Goal: Transaction & Acquisition: Purchase product/service

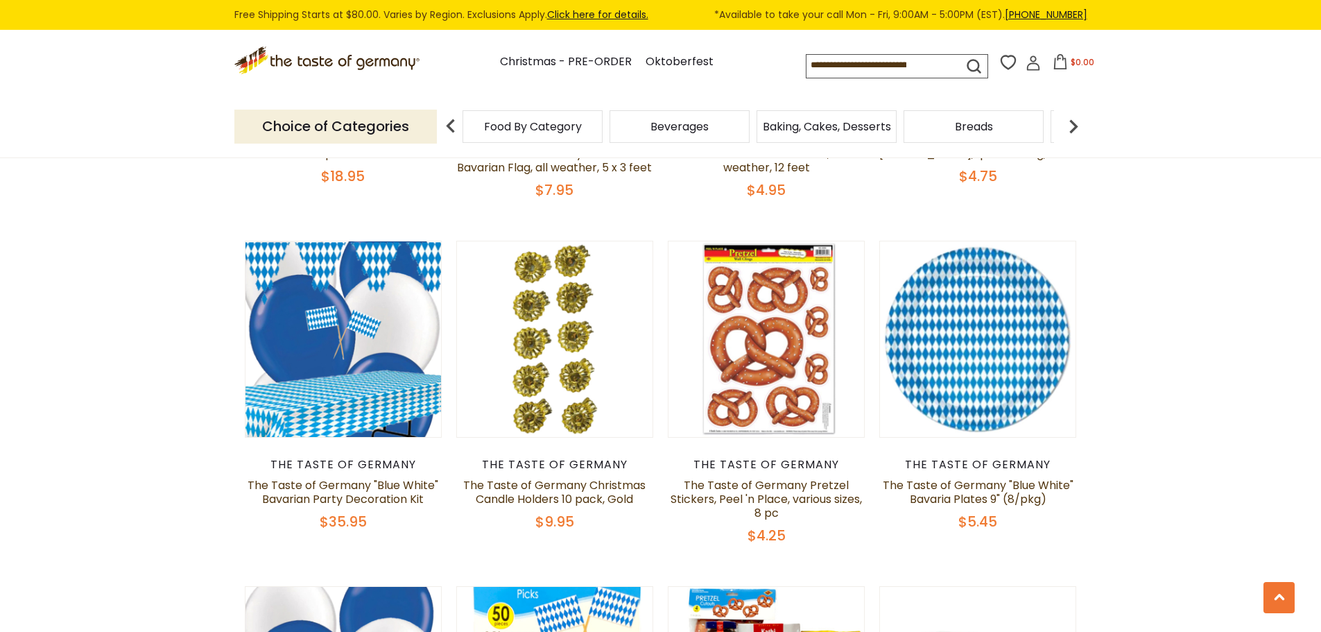
scroll to position [1457, 0]
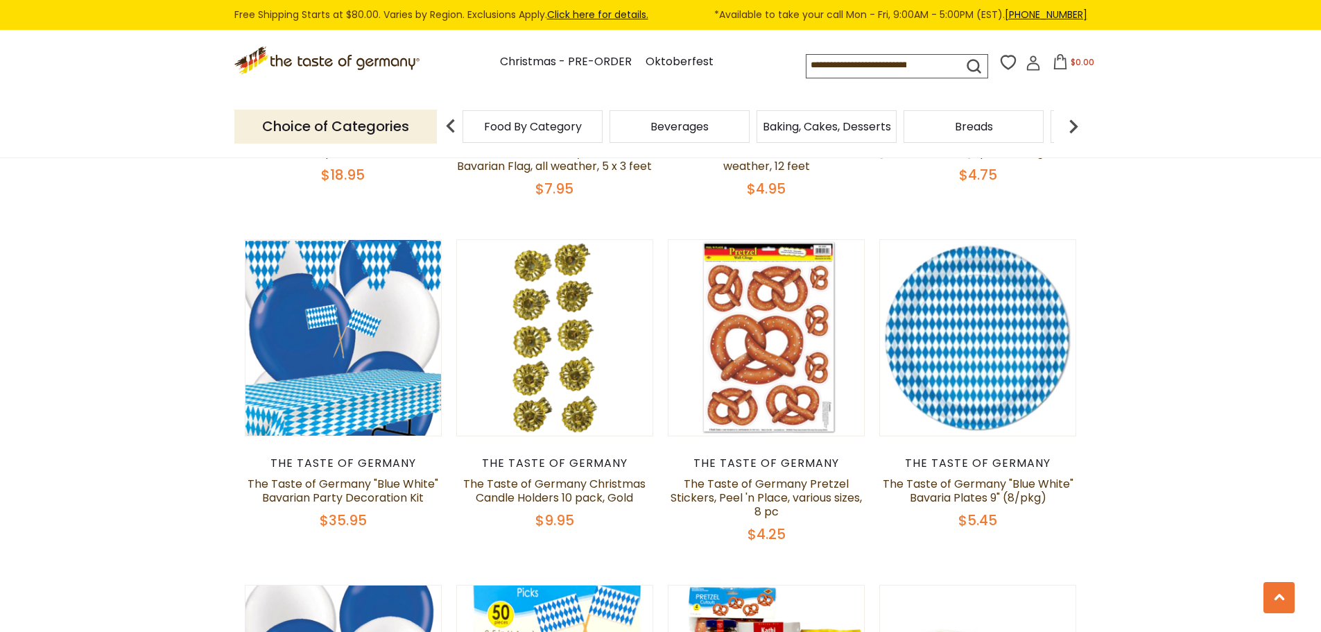
click at [1199, 95] on header "Free Shipping Starts at $80.00. Varies by Region. Exclusions Apply. Click here …" at bounding box center [660, 79] width 1321 height 158
click at [1276, 293] on section "**********" at bounding box center [660, 363] width 1321 height 3323
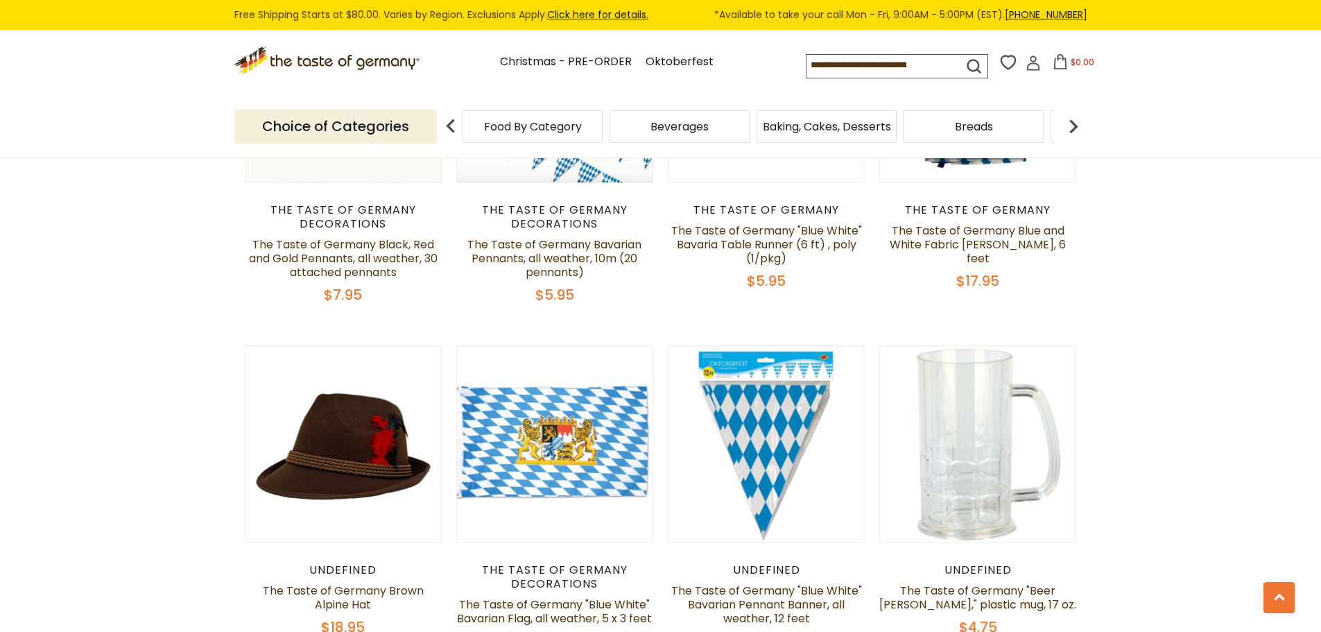
scroll to position [1179, 0]
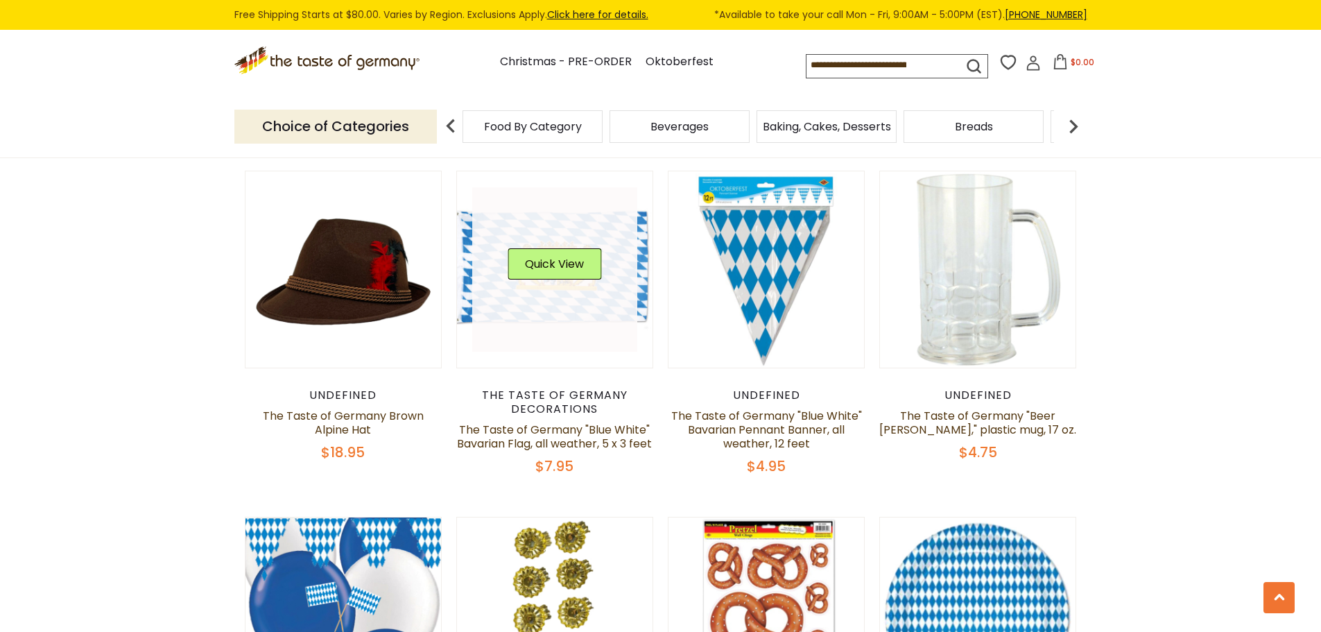
click at [579, 315] on link at bounding box center [554, 269] width 165 height 165
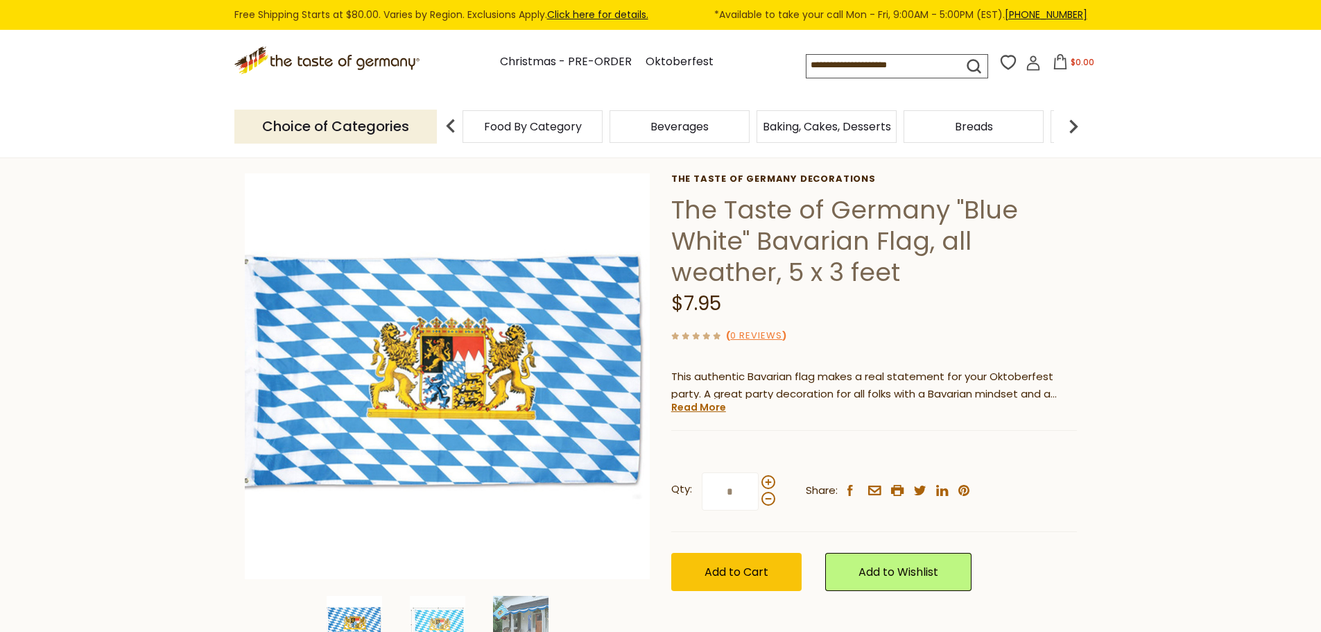
scroll to position [139, 0]
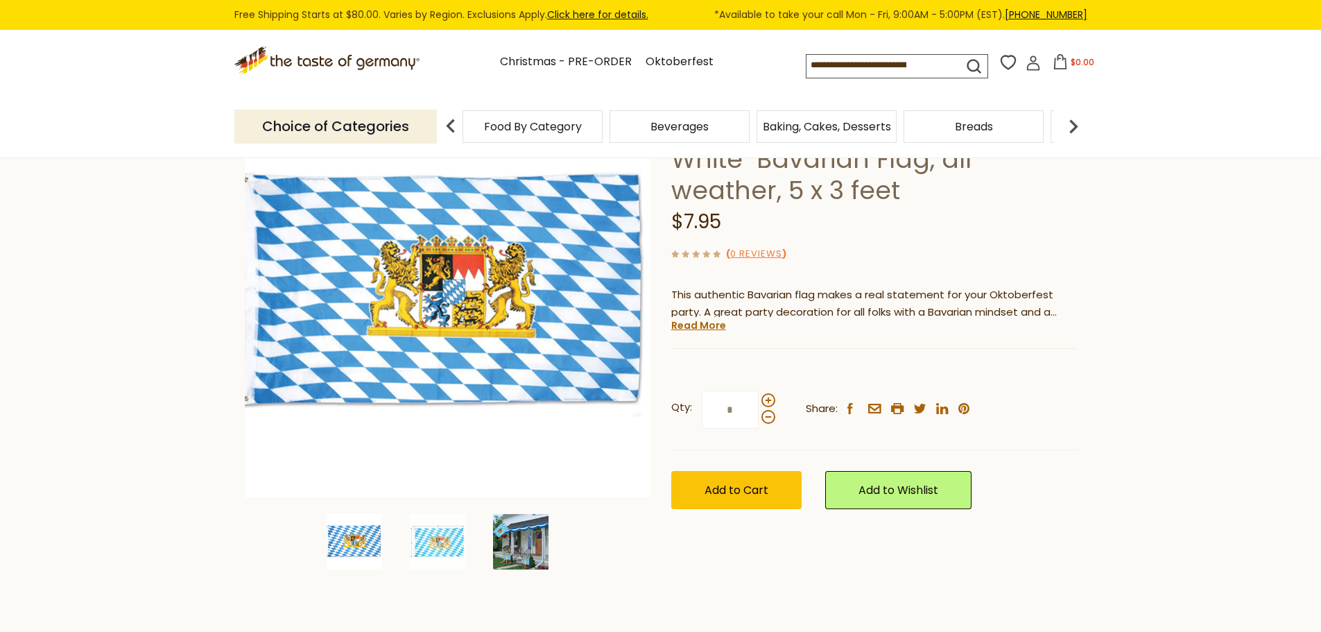
click at [517, 530] on img at bounding box center [520, 541] width 55 height 55
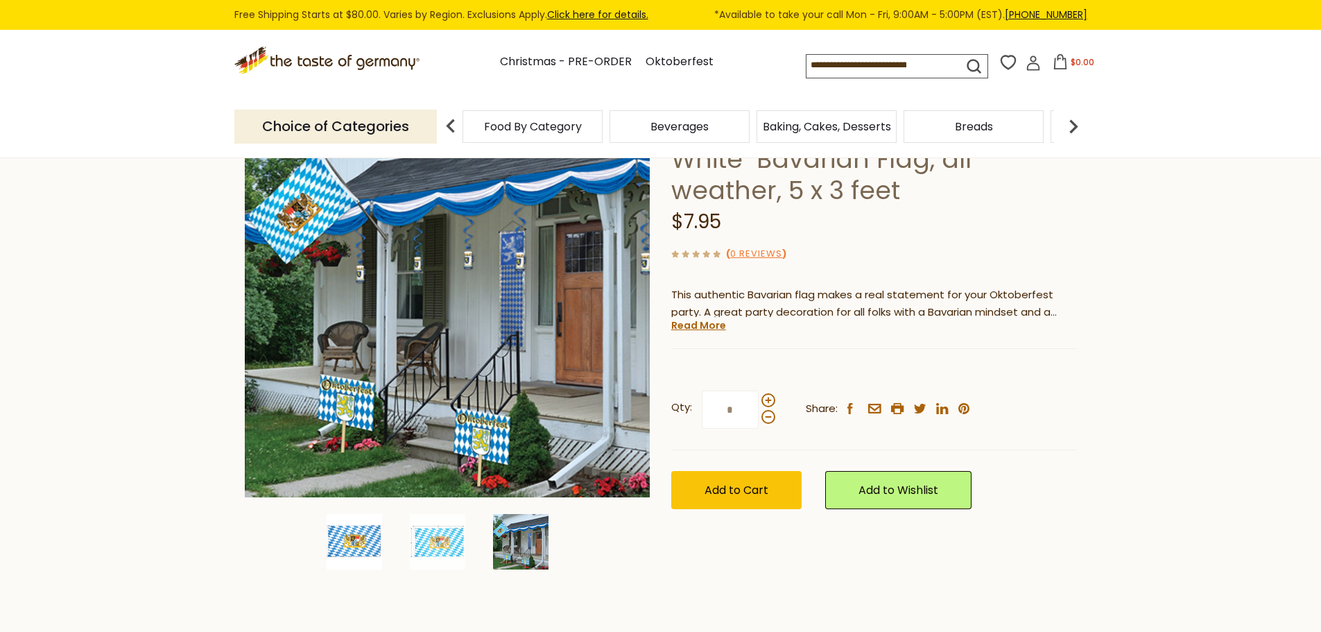
click at [363, 541] on img at bounding box center [354, 541] width 55 height 55
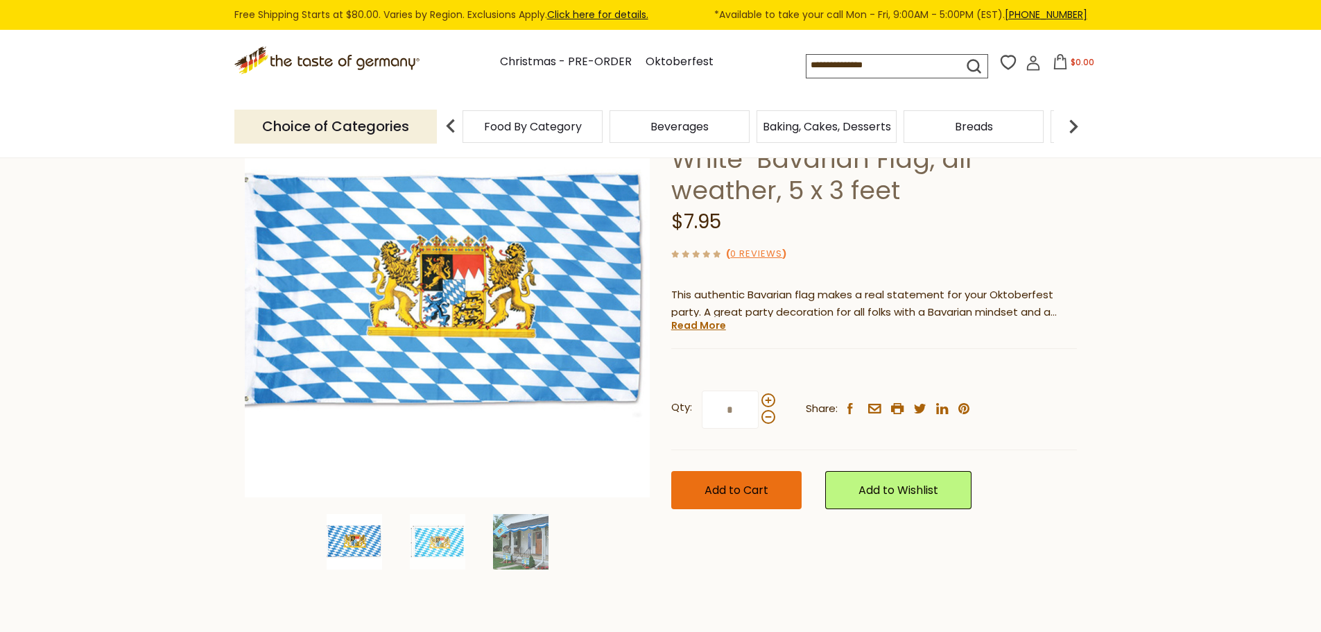
click at [737, 492] on span "Add to Cart" at bounding box center [737, 490] width 64 height 16
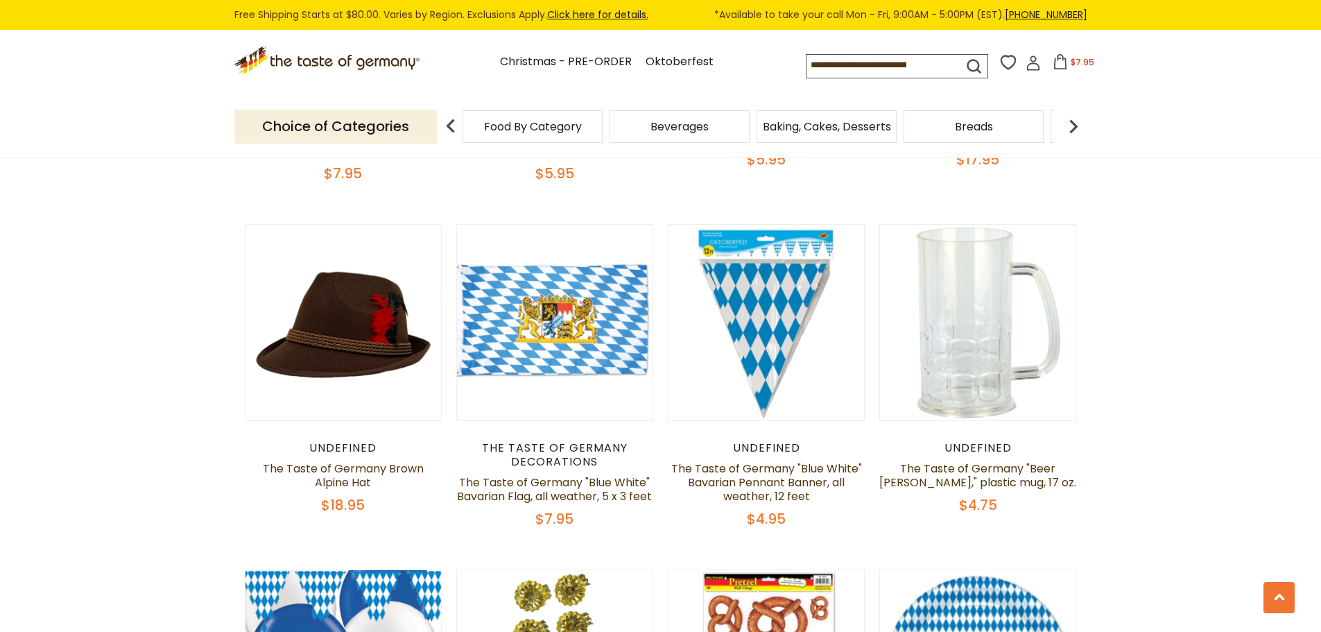
scroll to position [1110, 0]
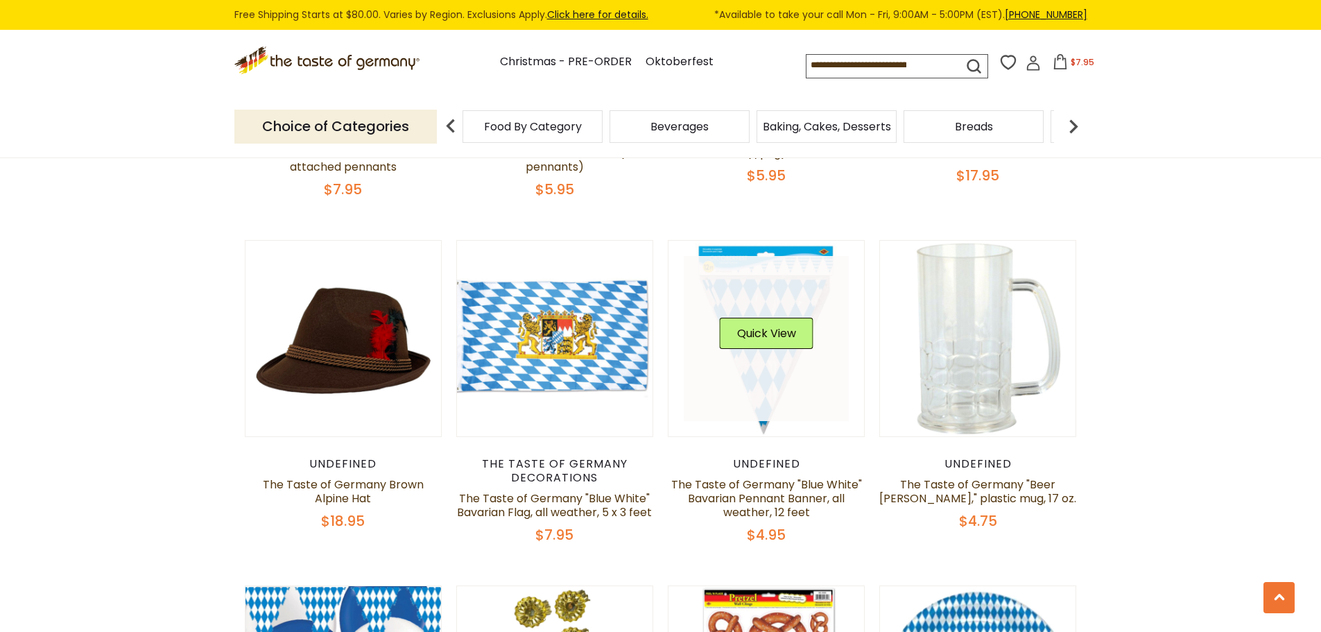
click at [780, 381] on link at bounding box center [766, 338] width 165 height 165
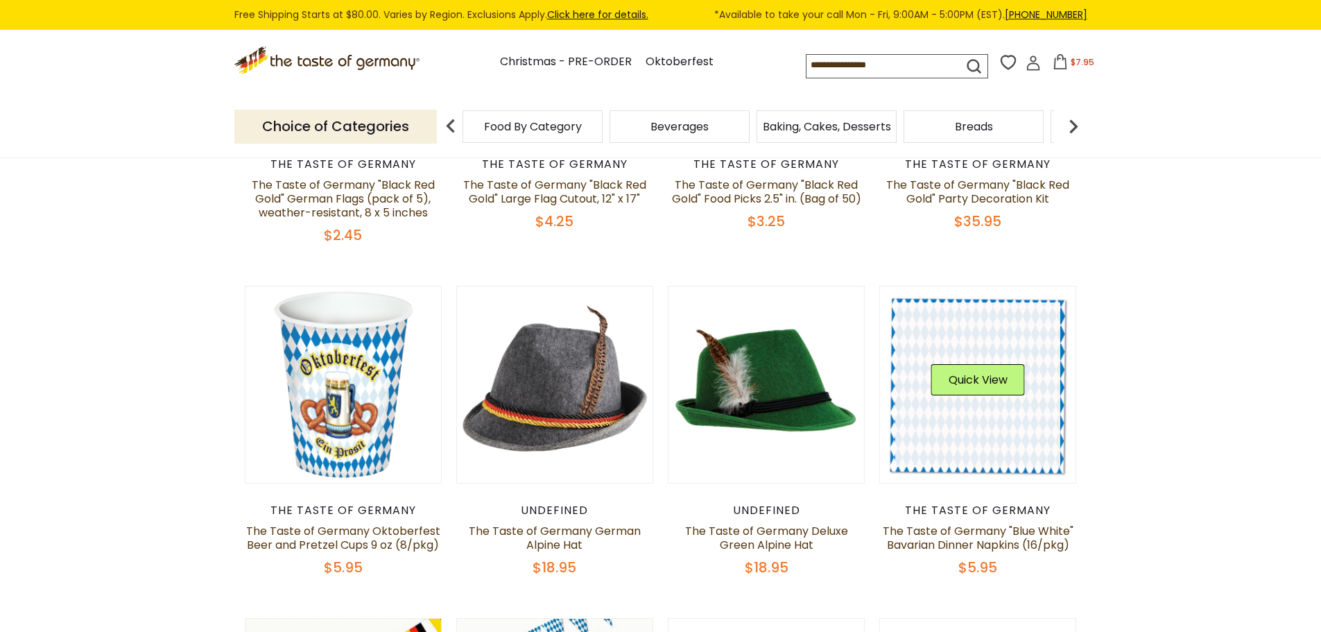
scroll to position [347, 0]
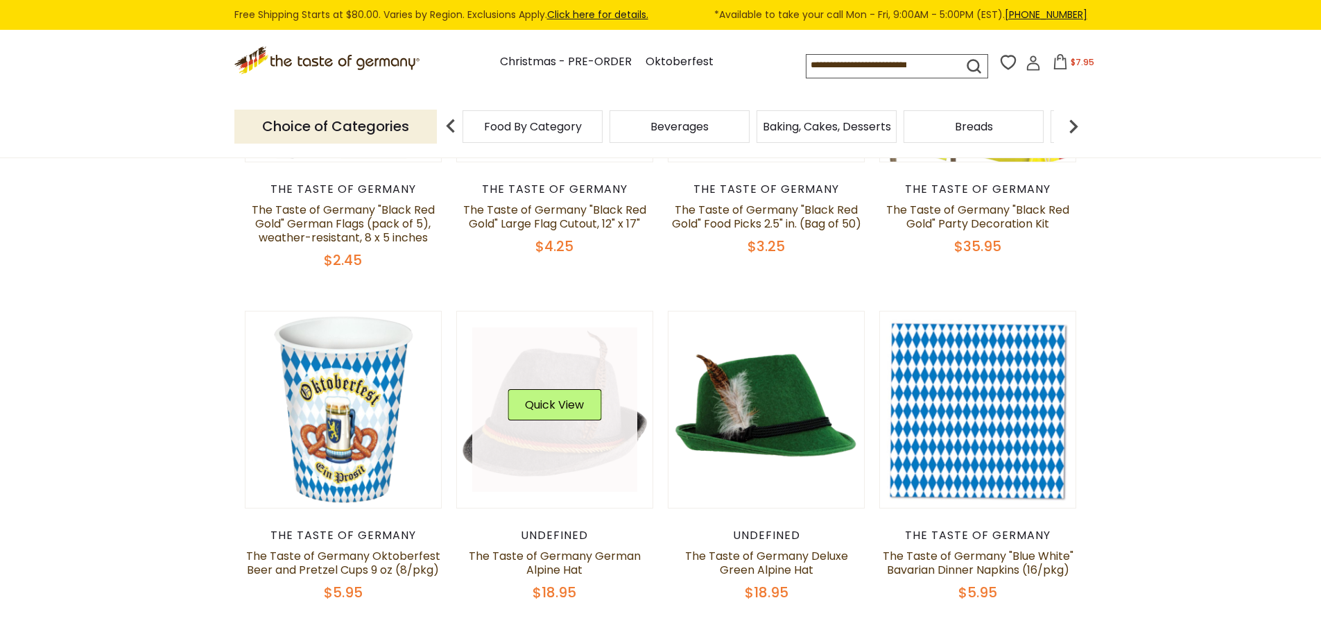
click at [540, 449] on link at bounding box center [554, 409] width 165 height 165
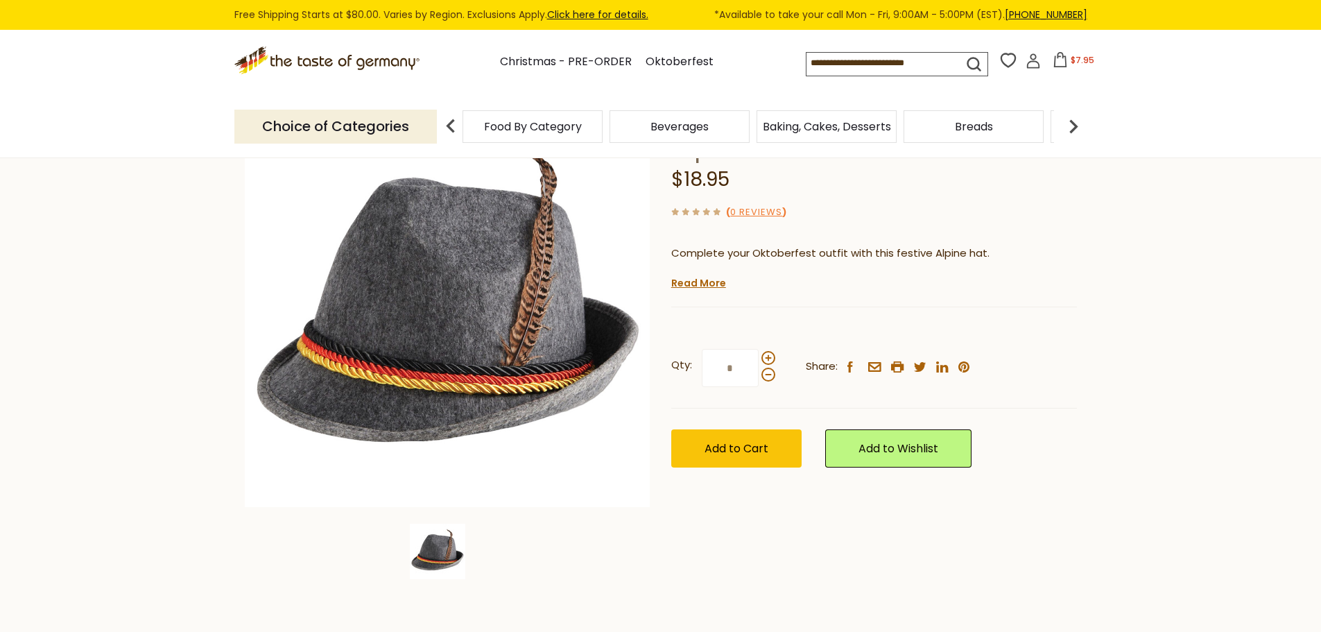
scroll to position [139, 0]
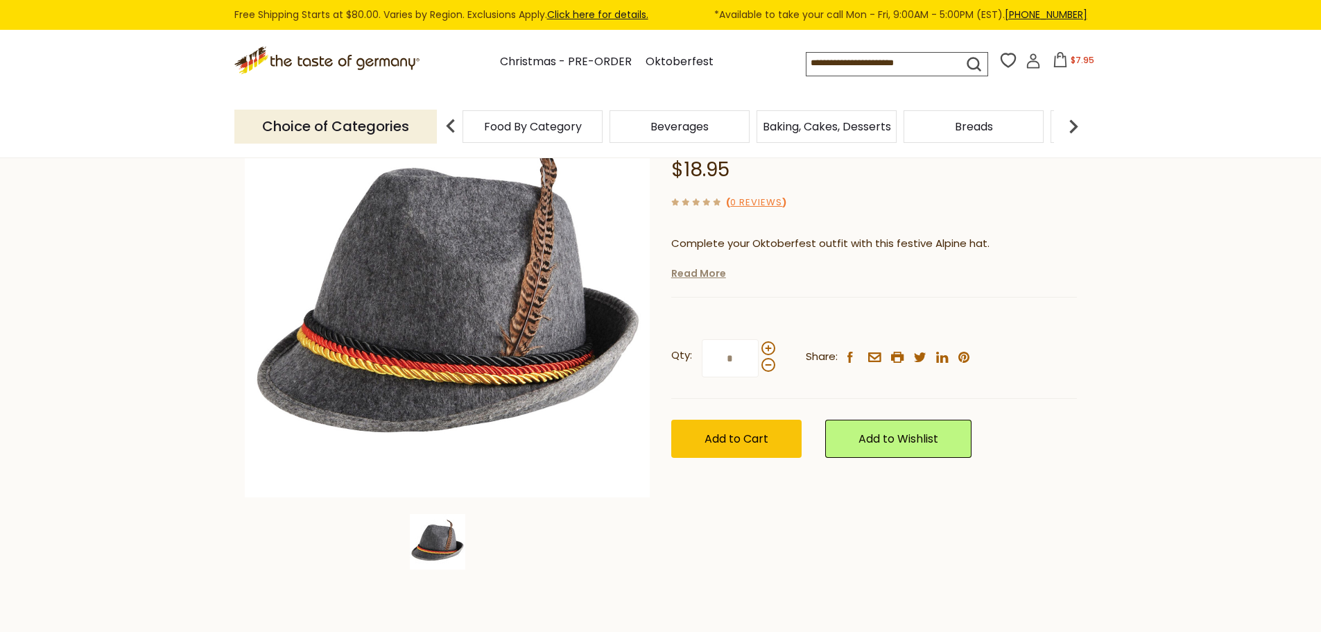
click at [703, 271] on link "Read More" at bounding box center [698, 273] width 55 height 14
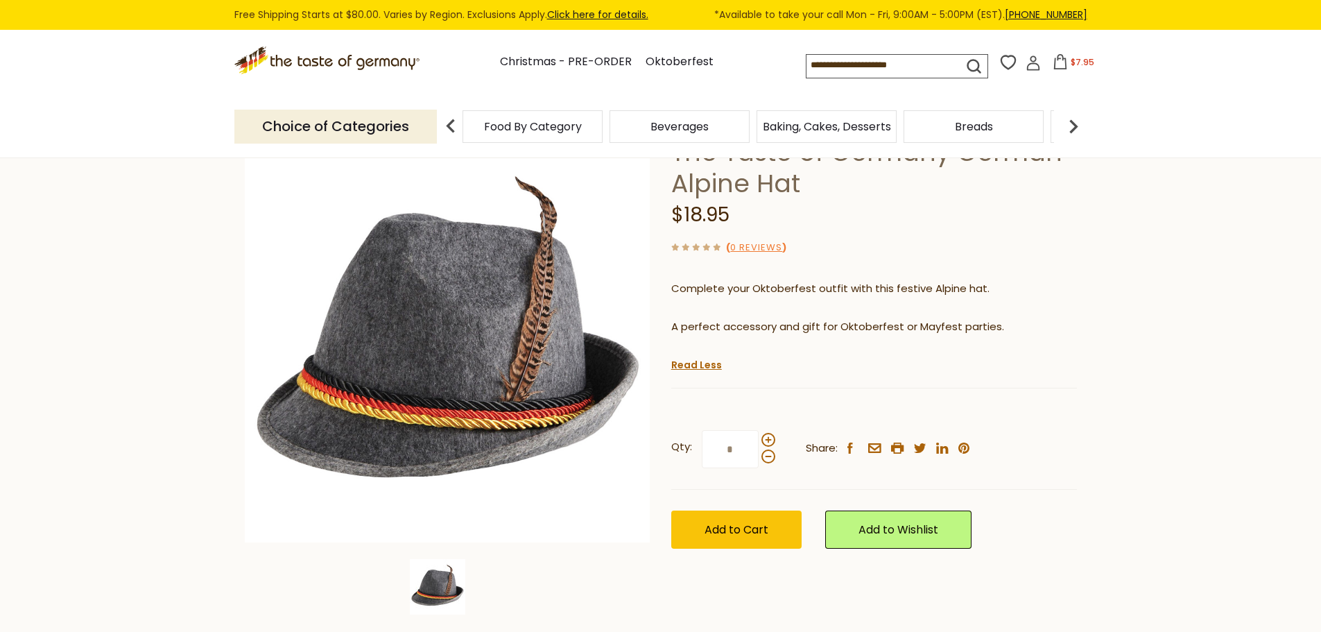
scroll to position [69, 0]
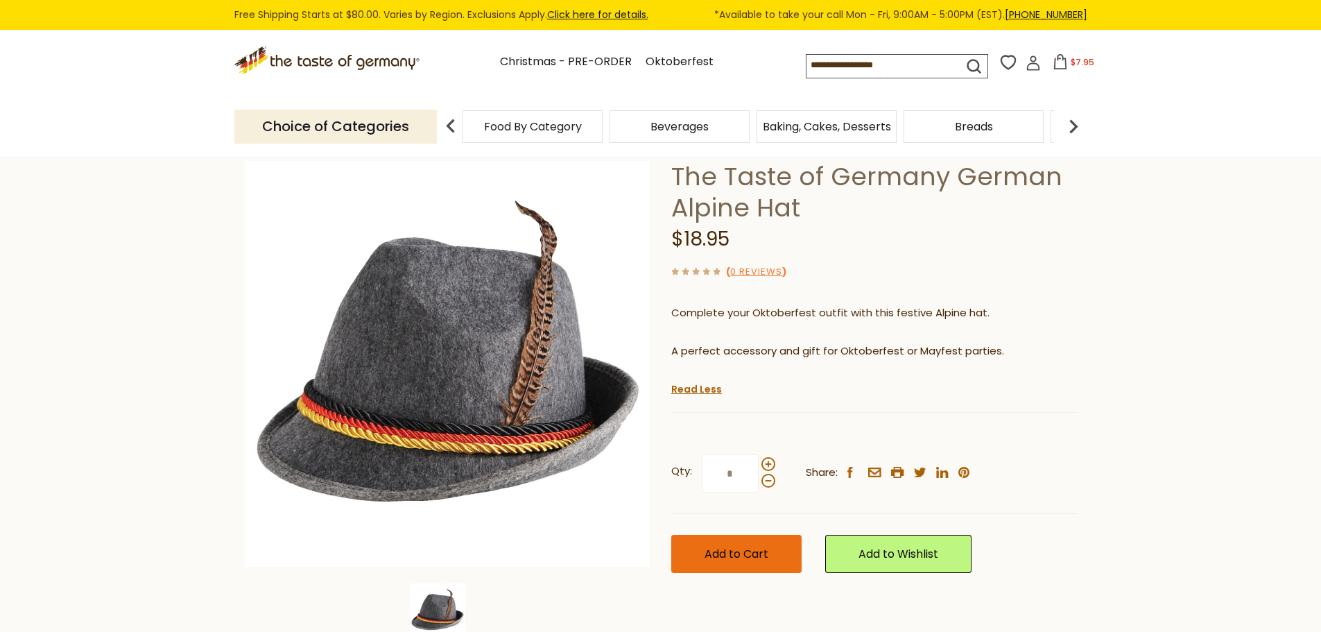
click at [706, 549] on span "Add to Cart" at bounding box center [737, 554] width 64 height 16
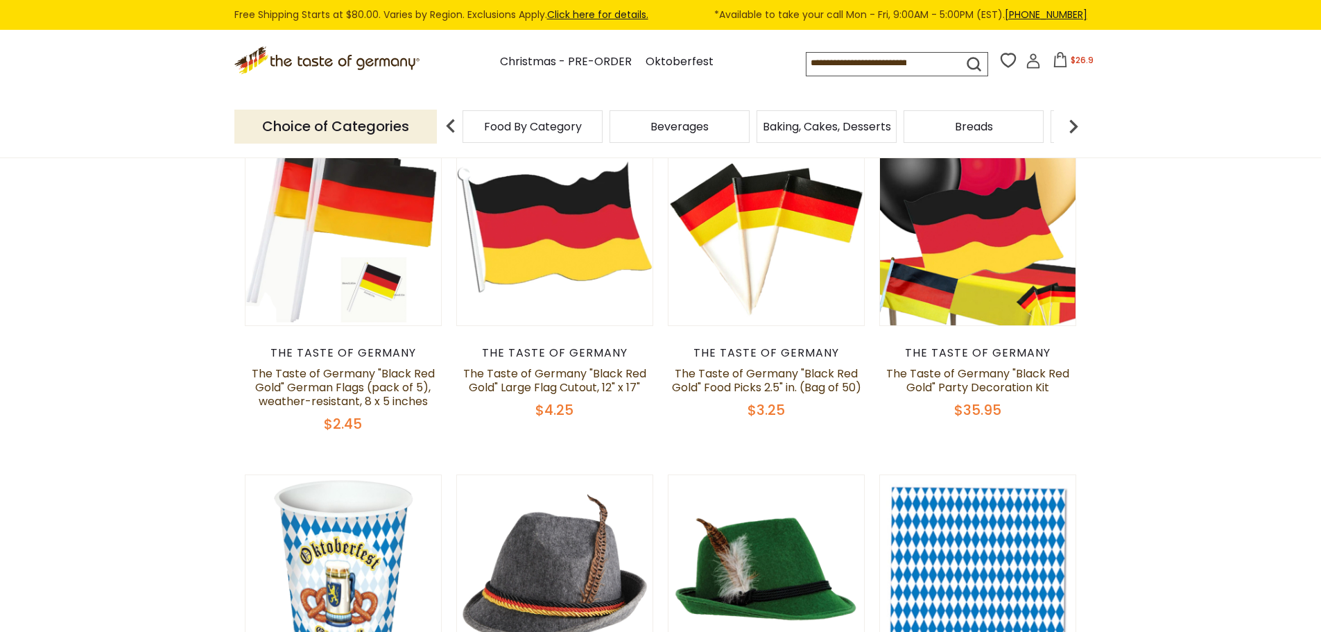
scroll to position [139, 0]
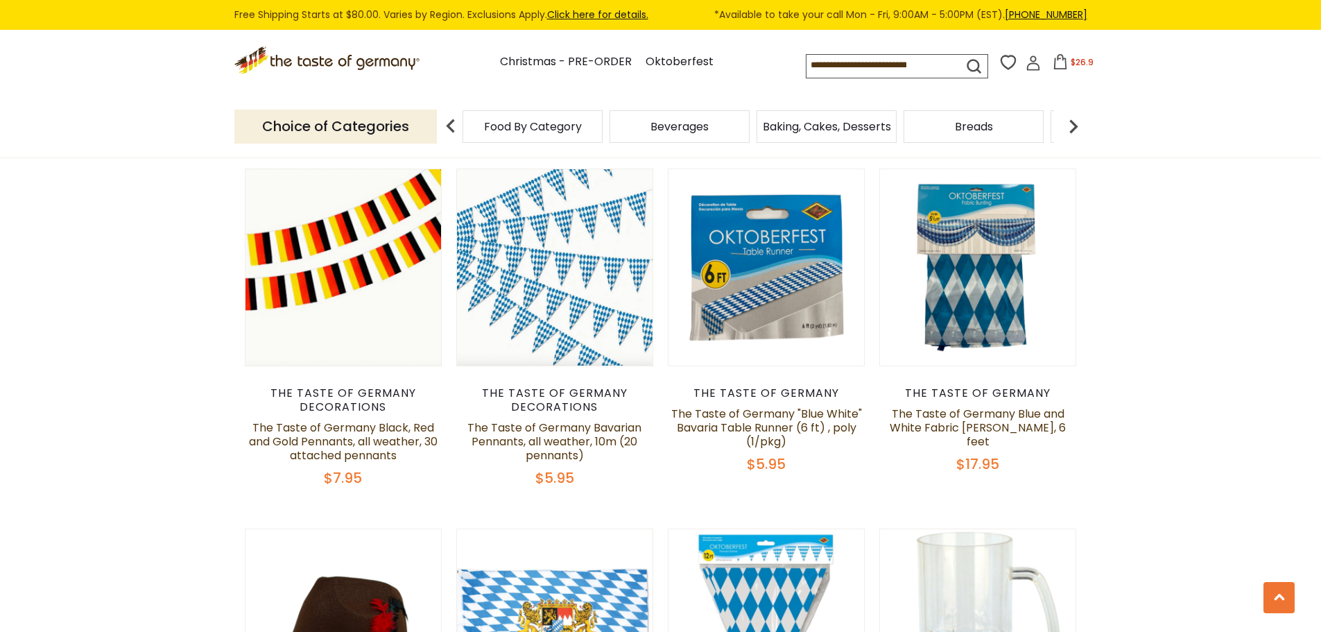
scroll to position [832, 0]
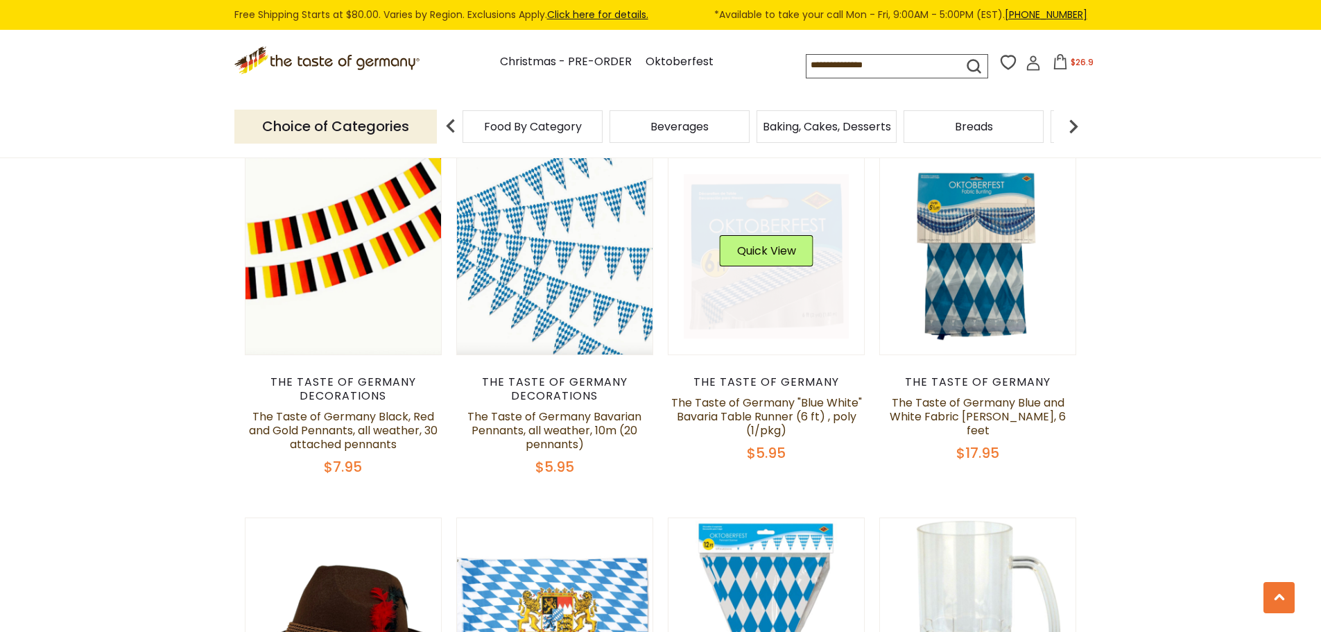
click at [760, 228] on link at bounding box center [766, 256] width 165 height 165
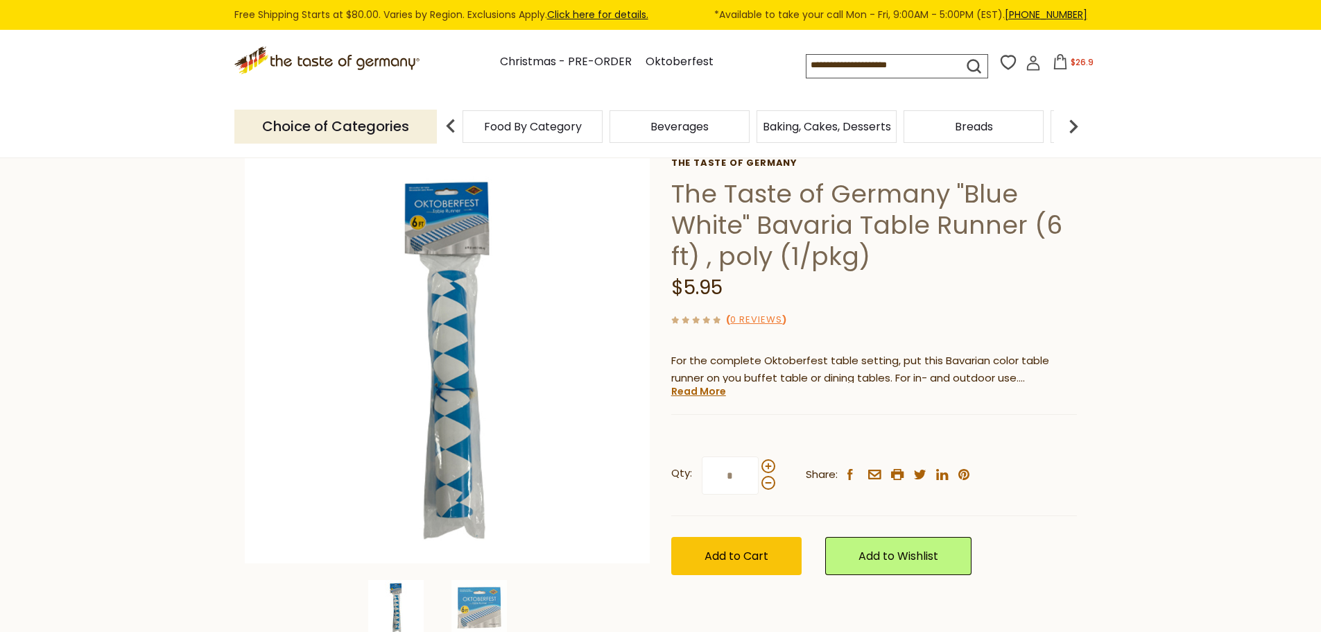
scroll to position [208, 0]
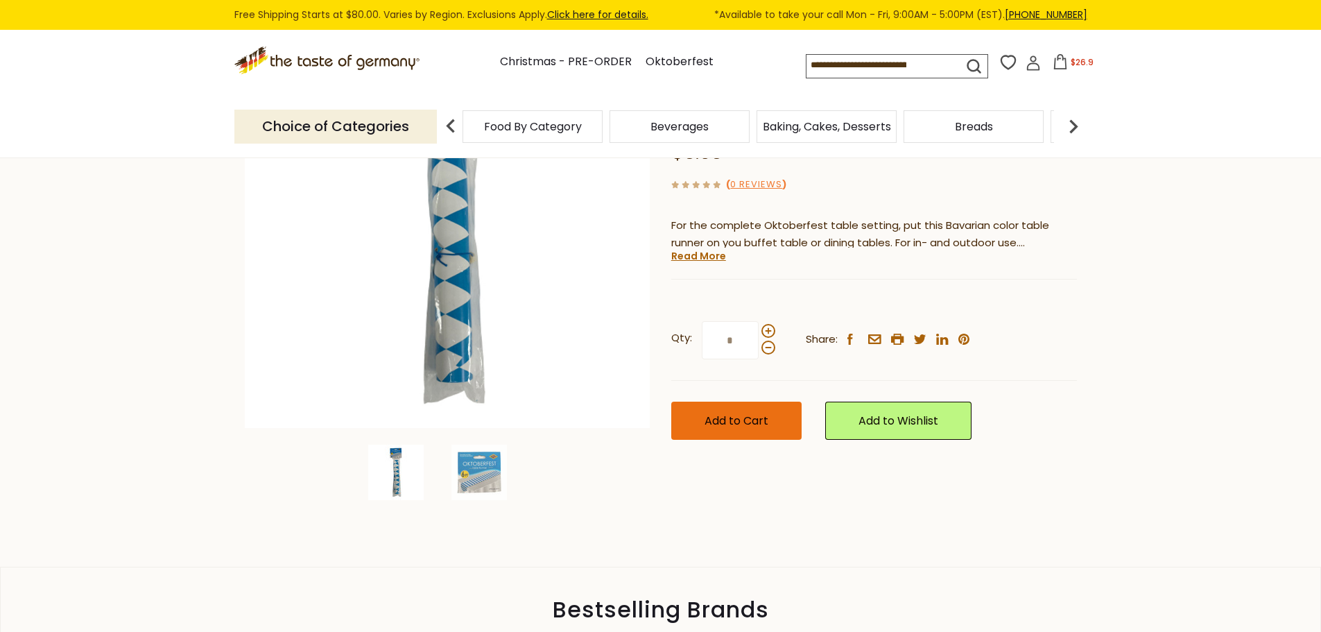
click at [764, 417] on span "Add to Cart" at bounding box center [737, 421] width 64 height 16
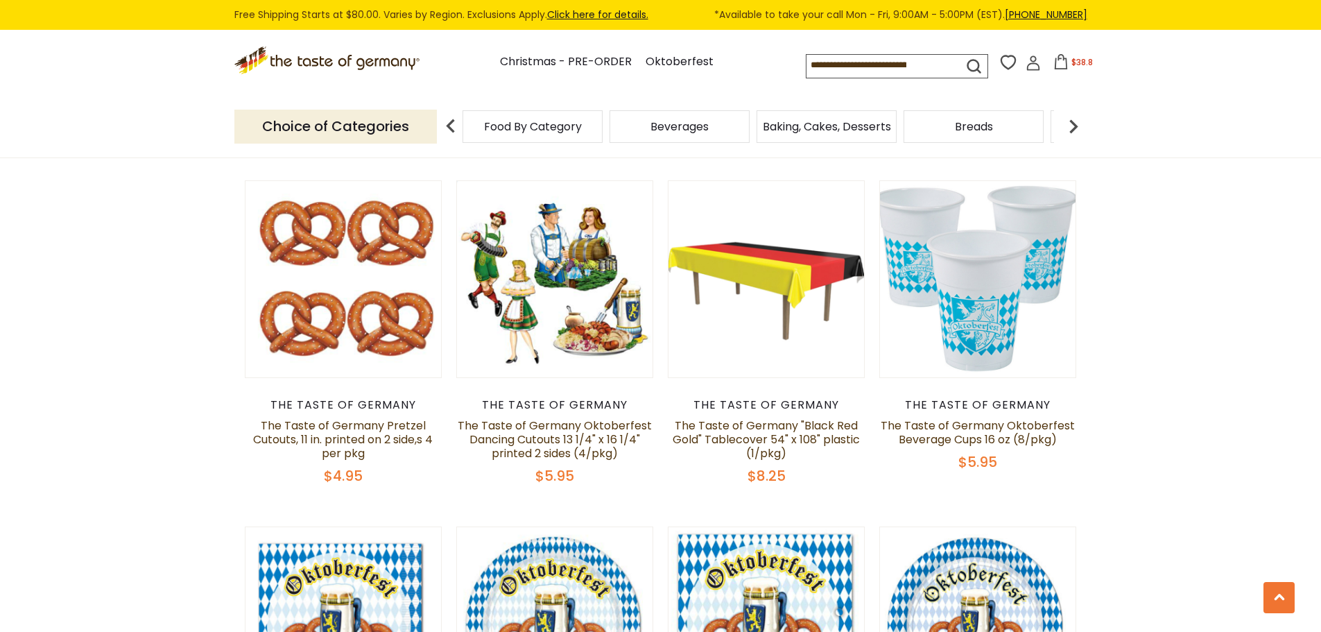
scroll to position [2220, 0]
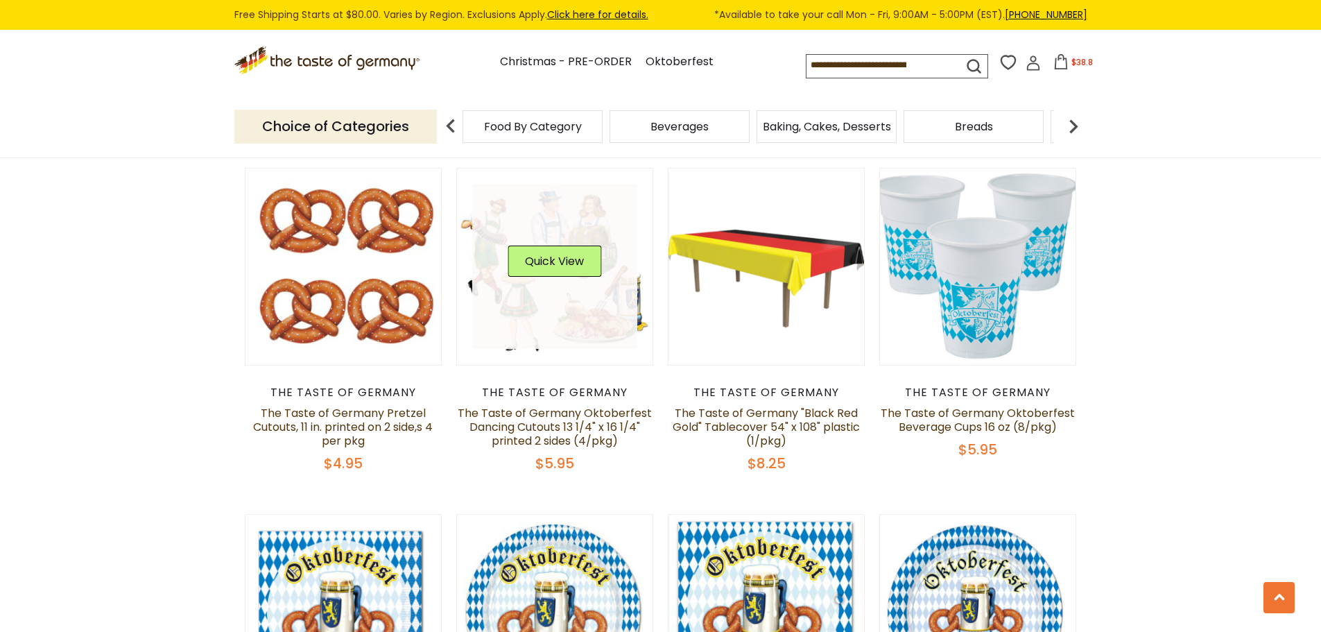
click at [600, 302] on link at bounding box center [554, 266] width 165 height 165
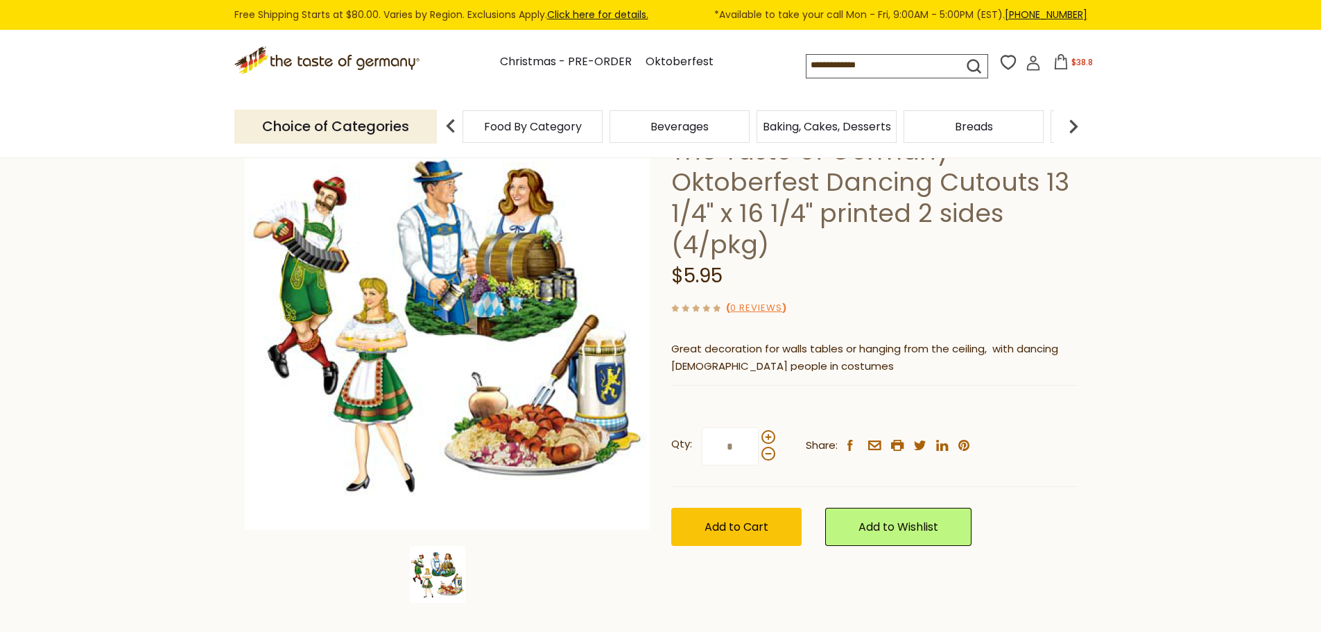
scroll to position [139, 0]
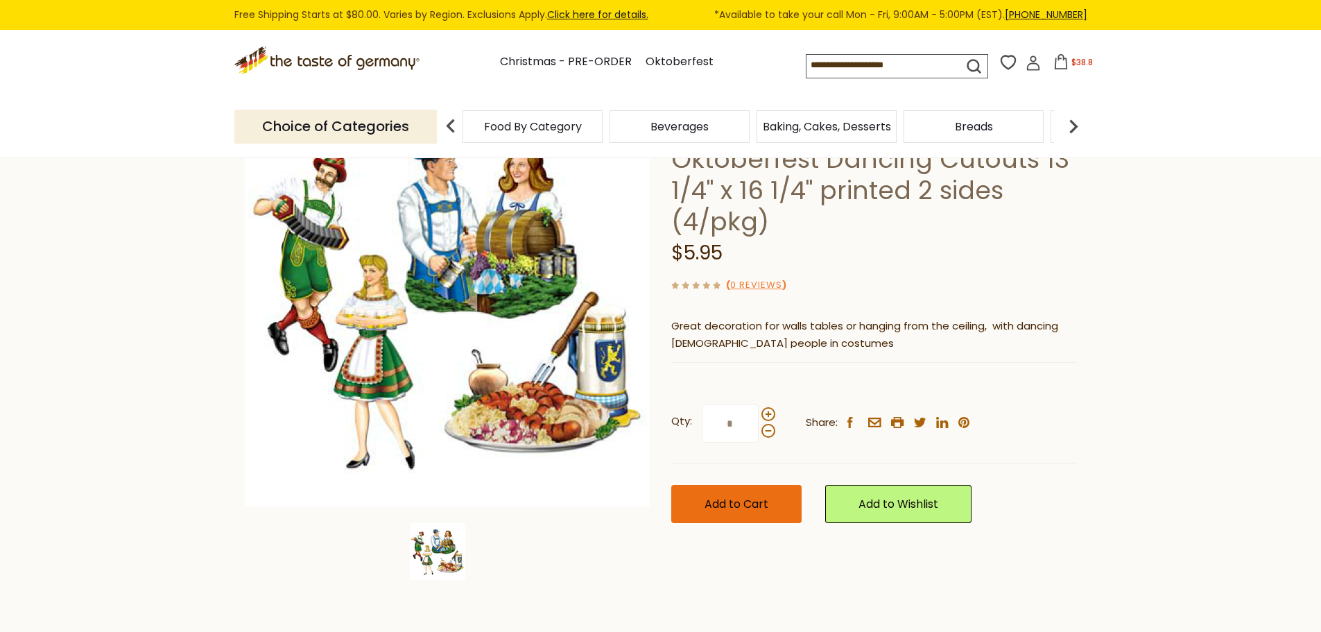
click at [753, 501] on span "Add to Cart" at bounding box center [737, 504] width 64 height 16
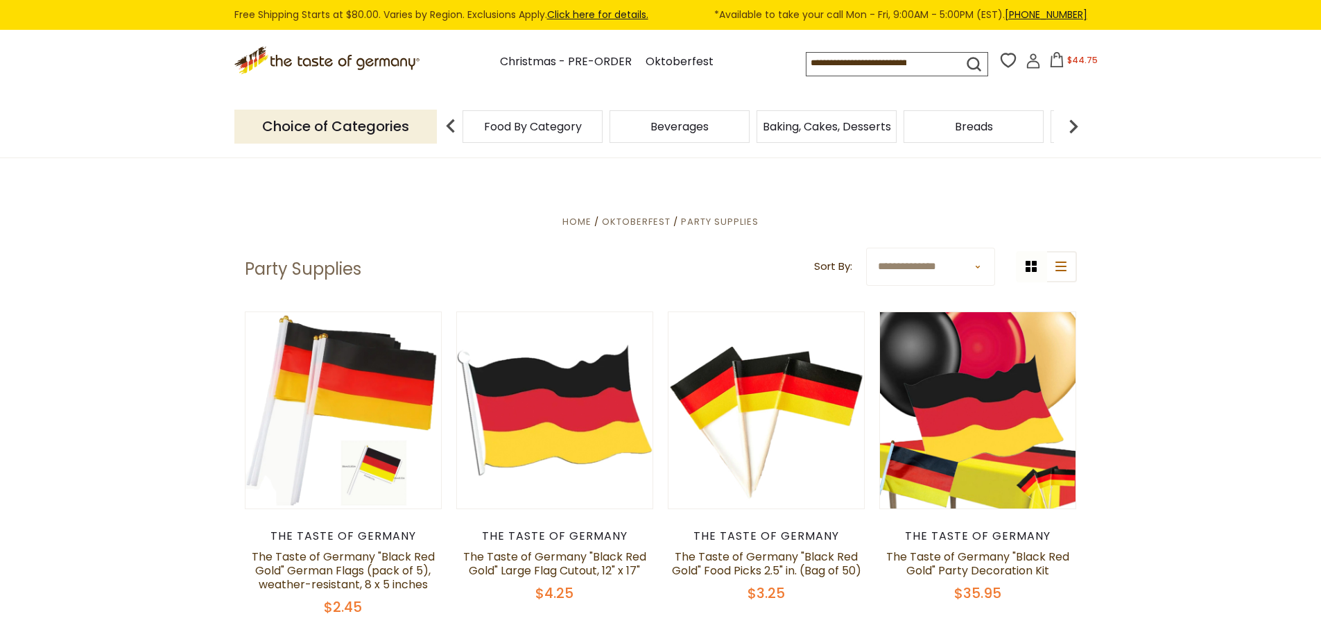
click at [1074, 123] on img at bounding box center [1074, 126] width 28 height 28
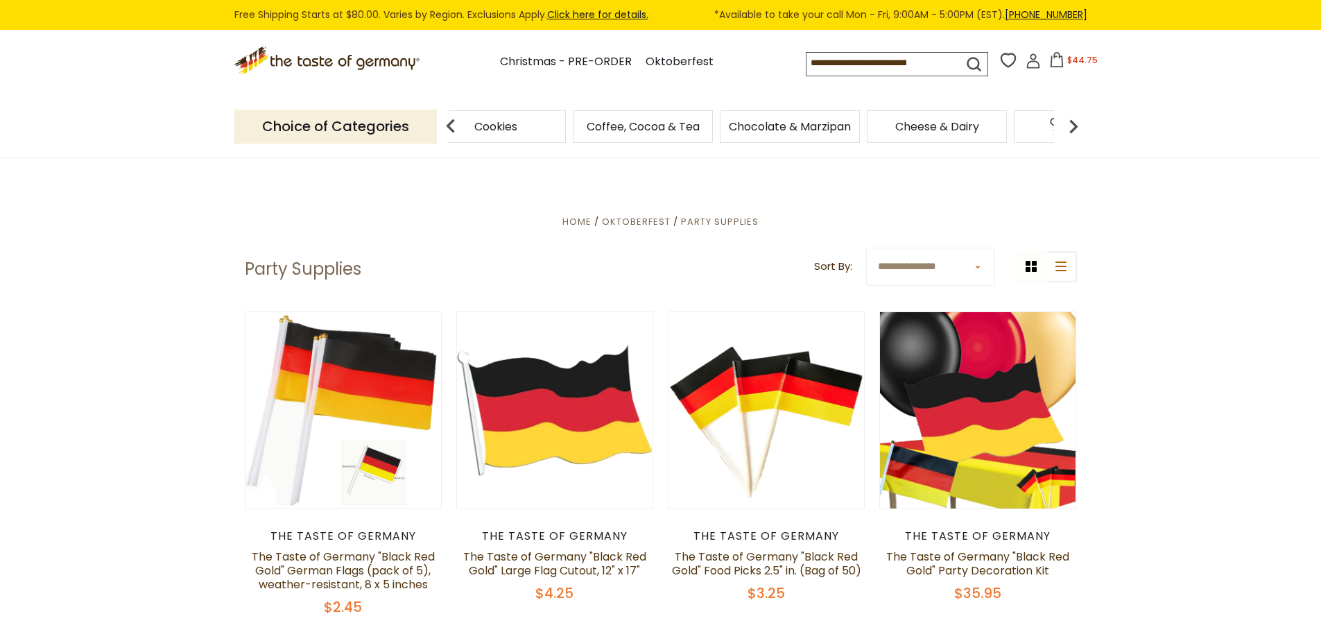
click at [1074, 123] on img at bounding box center [1074, 126] width 28 height 28
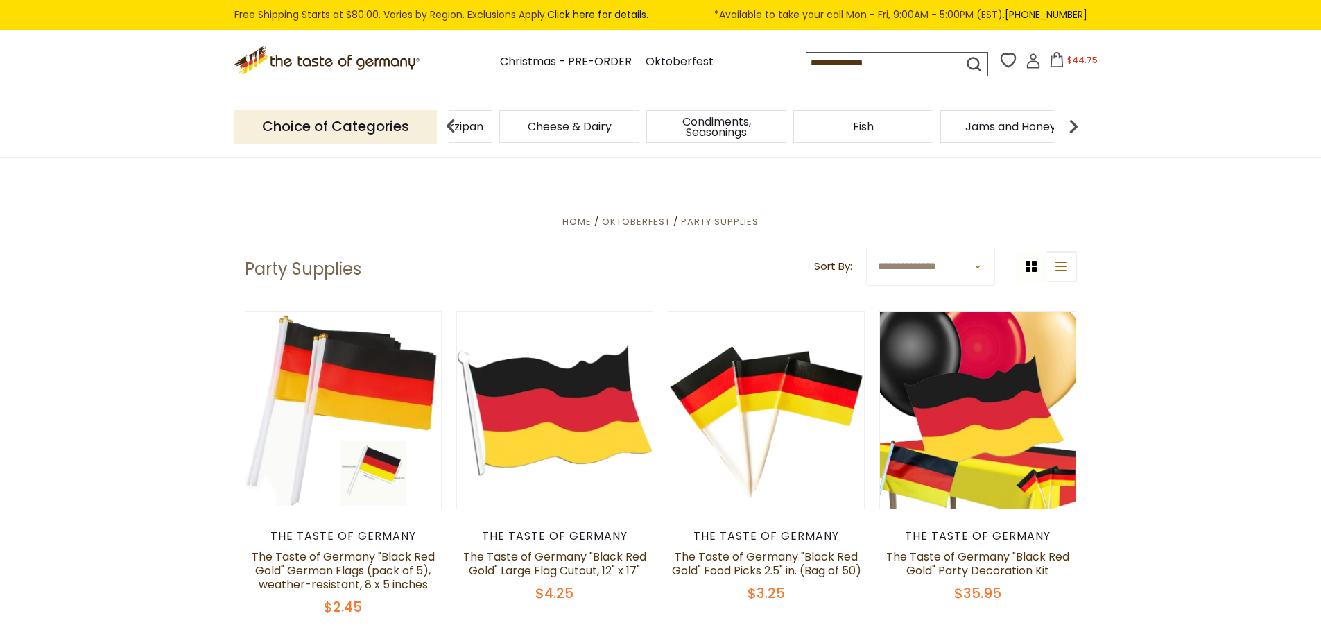
click at [1074, 123] on img at bounding box center [1074, 126] width 28 height 28
drag, startPoint x: 551, startPoint y: 132, endPoint x: 671, endPoint y: 154, distance: 122.7
click at [551, 131] on span "Condiments, Seasonings" at bounding box center [543, 127] width 132 height 21
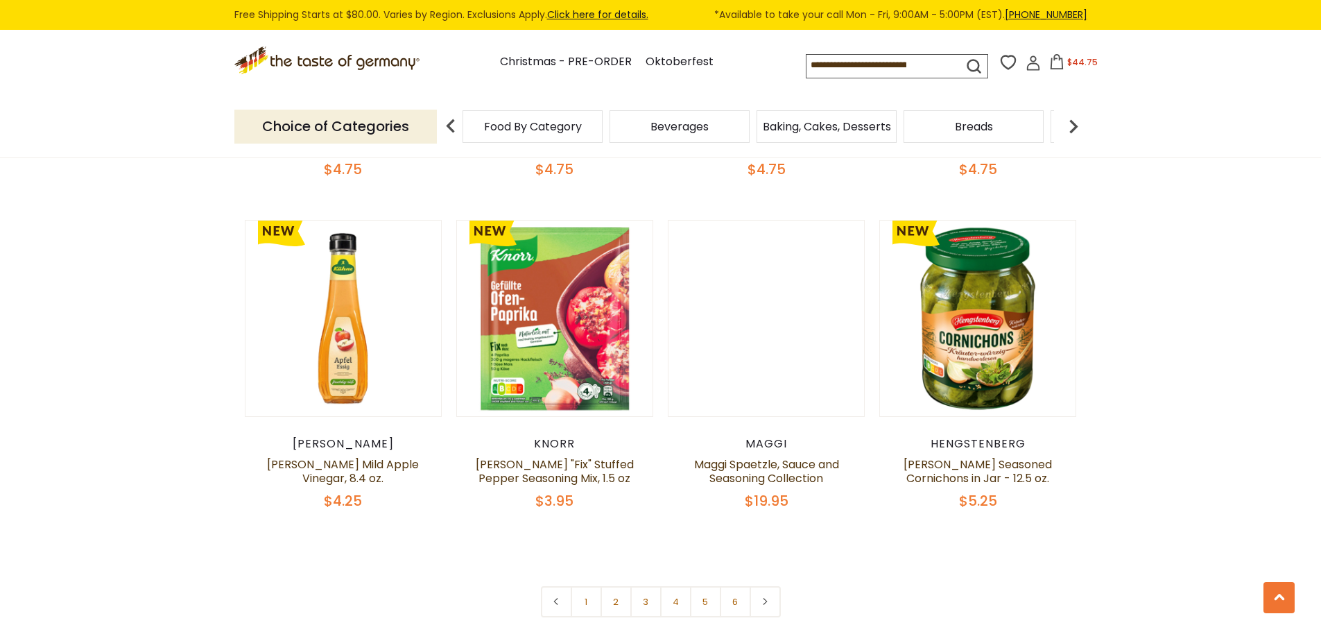
scroll to position [3191, 0]
click at [619, 585] on link "2" at bounding box center [616, 600] width 31 height 31
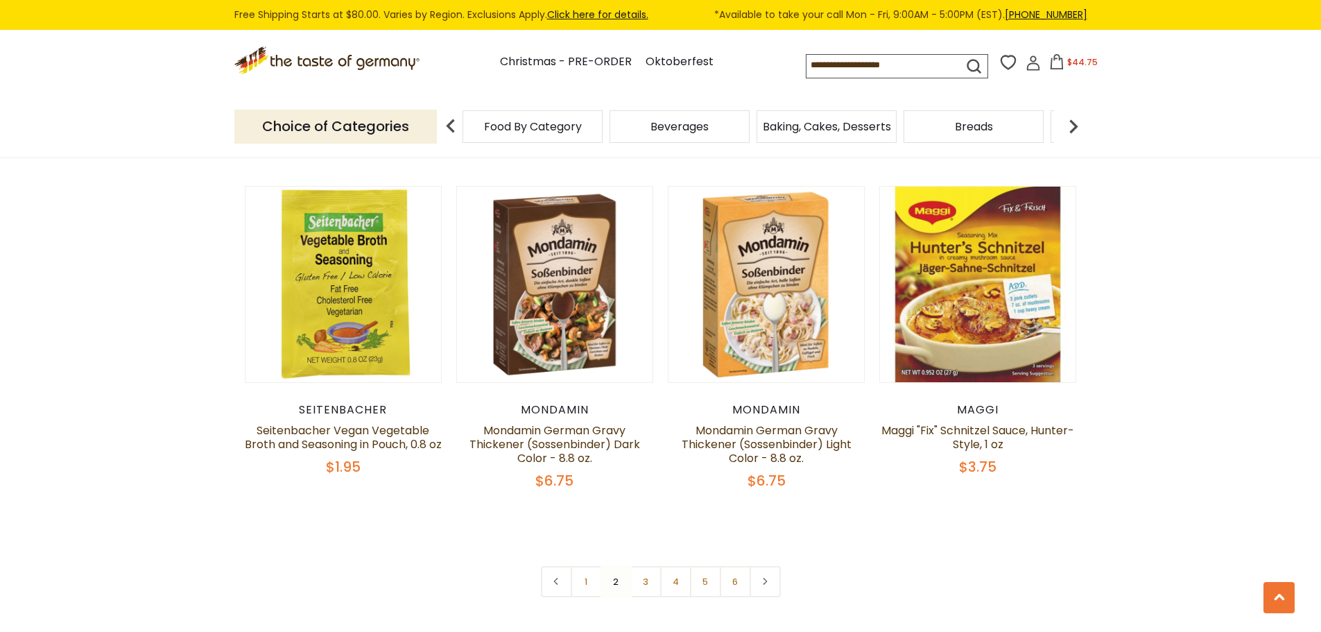
scroll to position [3214, 0]
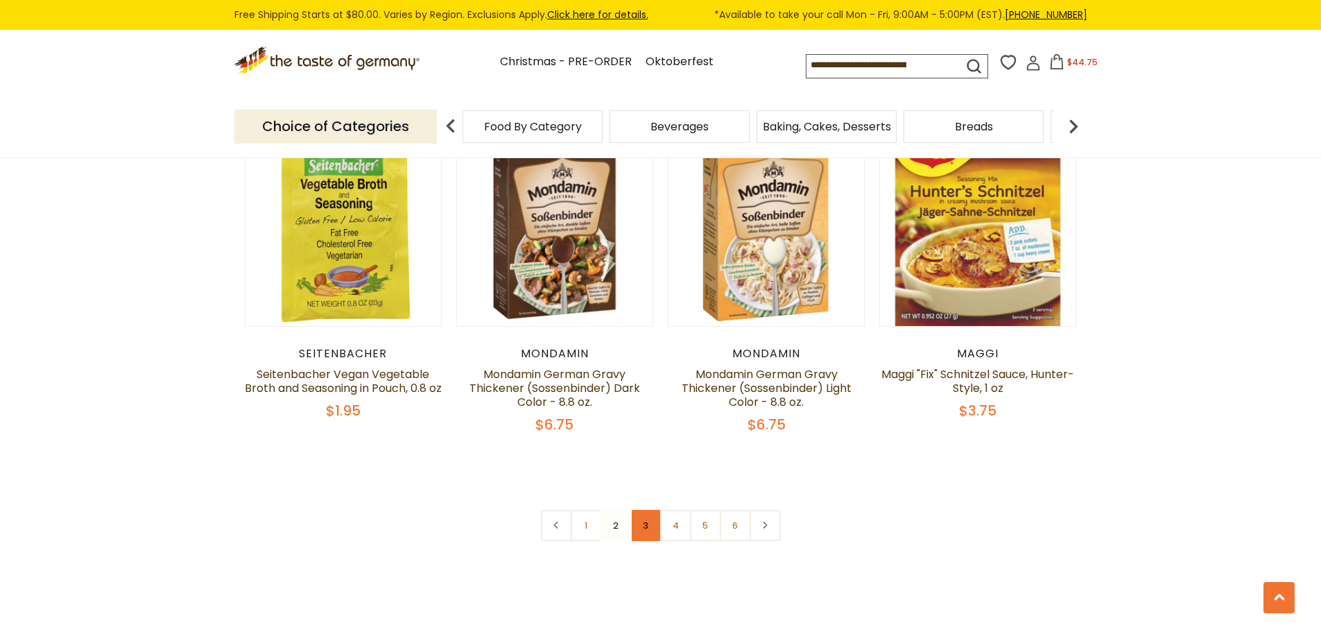
click at [646, 512] on link "3" at bounding box center [646, 525] width 31 height 31
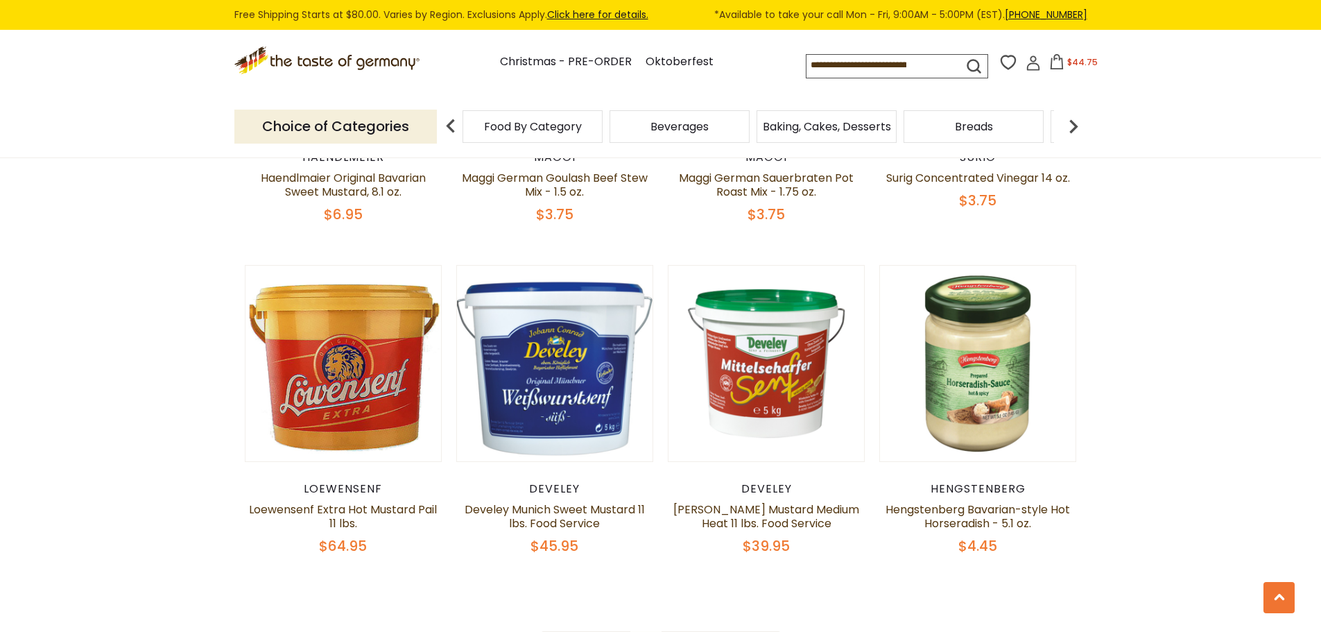
scroll to position [3145, 0]
